Goal: Find specific fact: Find specific fact

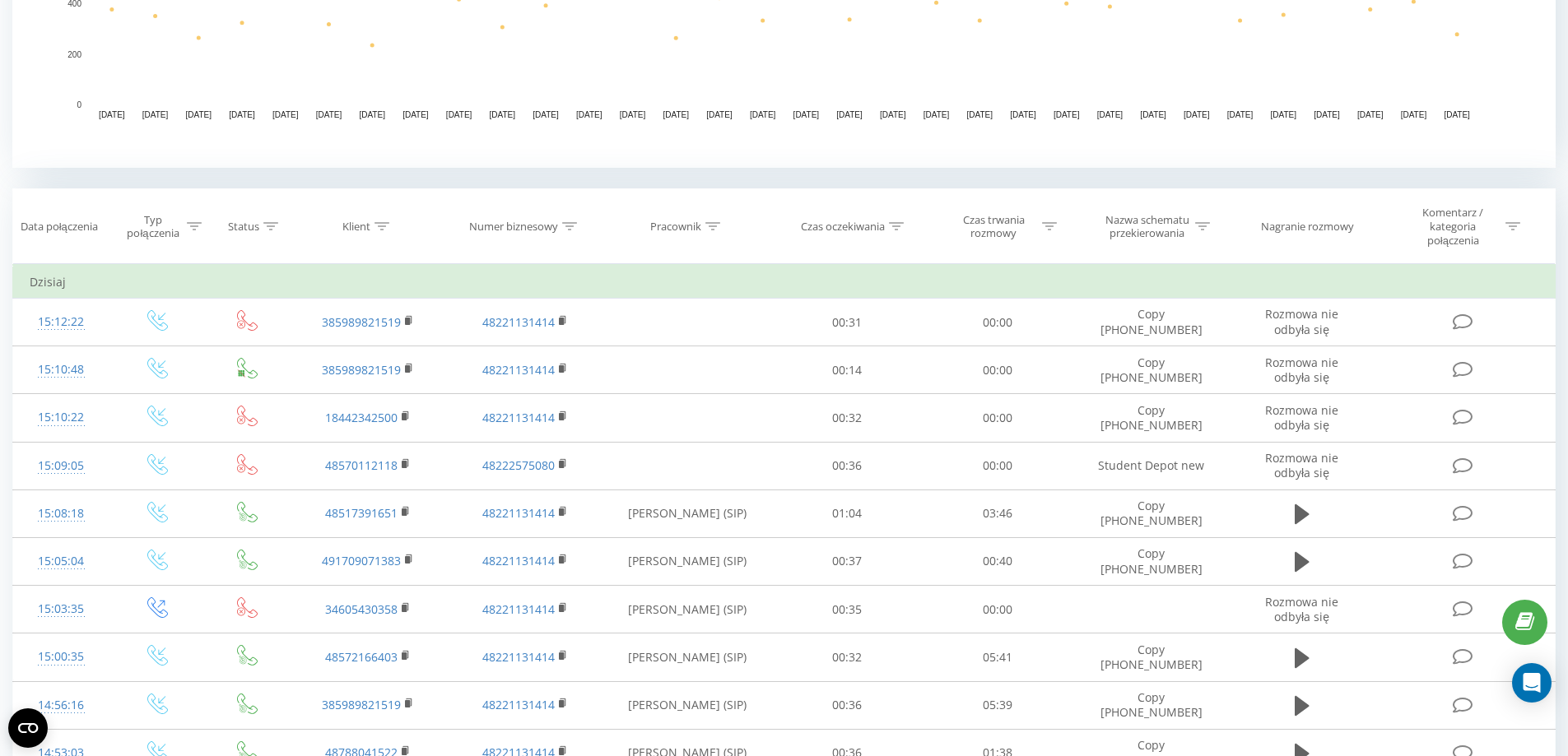
scroll to position [576, 0]
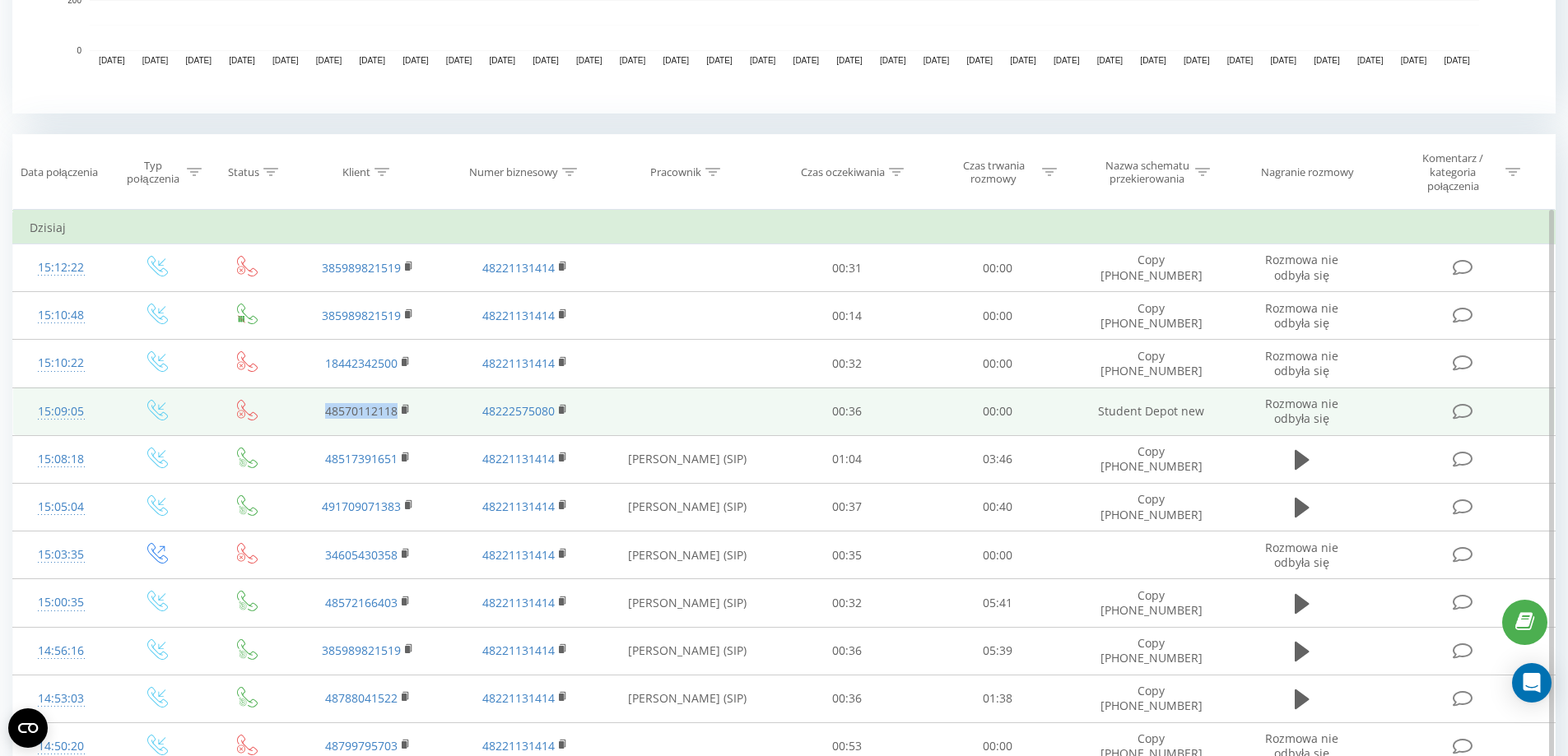
drag, startPoint x: 311, startPoint y: 416, endPoint x: 396, endPoint y: 416, distance: 85.0
click at [396, 416] on td "48570112118" at bounding box center [368, 412] width 156 height 48
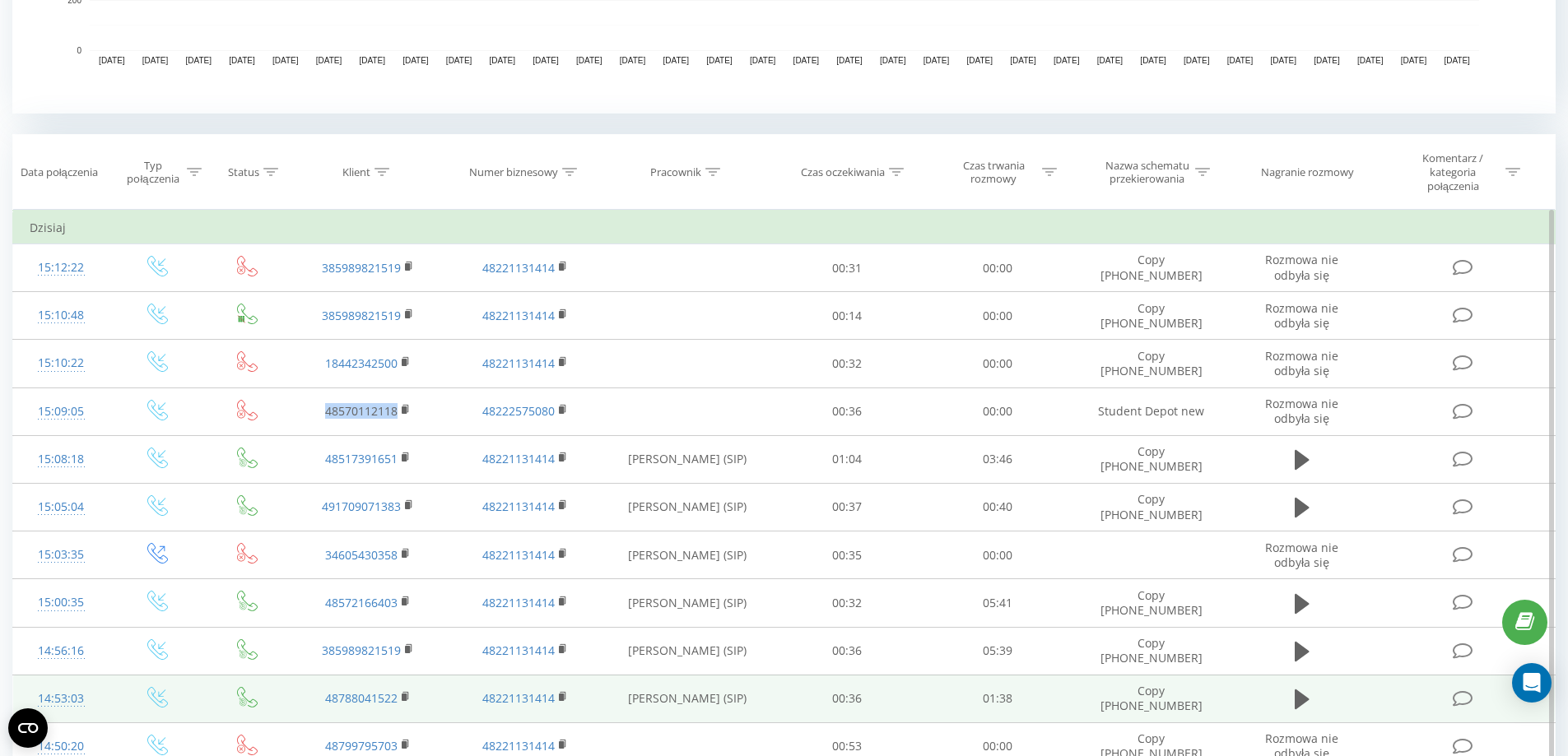
copy link "48570112118"
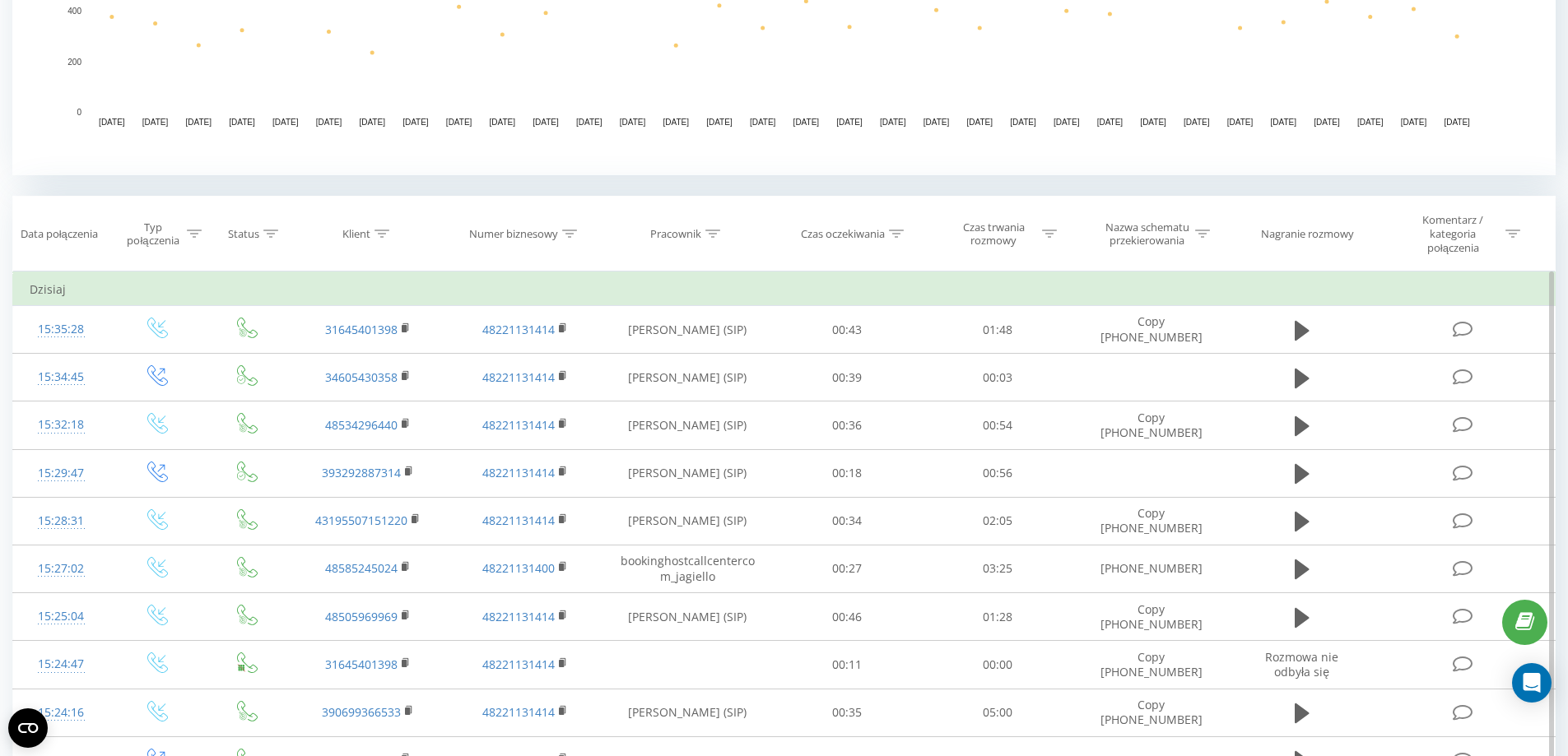
scroll to position [418, 0]
